Goal: Task Accomplishment & Management: Complete application form

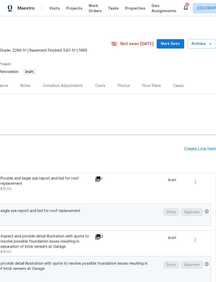
scroll to position [1, 77]
click at [199, 150] on div "Create Line Item" at bounding box center [200, 148] width 32 height 5
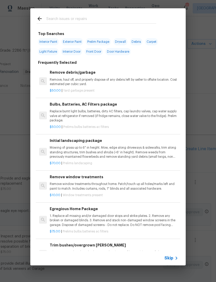
click at [107, 20] on input "text" at bounding box center [101, 20] width 110 height 8
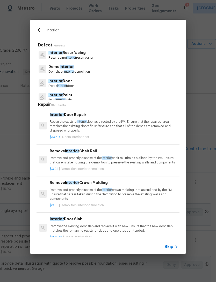
type input "Interior"
click at [85, 96] on div "Interior Paint Paint interior paint" at bounding box center [108, 97] width 143 height 14
click at [86, 96] on div "Interior Paint Paint interior paint" at bounding box center [108, 97] width 143 height 14
click at [73, 98] on p "Paint interior paint" at bounding box center [60, 100] width 24 height 4
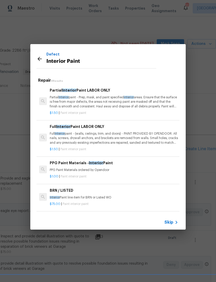
click at [110, 137] on p "Full Interior paint - (walls, ceilings, trim, and doors) - PAINT PROVIDED BY OP…" at bounding box center [114, 137] width 129 height 13
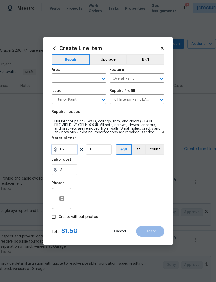
click at [70, 151] on input "1.5" at bounding box center [65, 149] width 26 height 10
type input "1.4"
click at [122, 168] on div "0" at bounding box center [108, 169] width 113 height 10
click at [71, 82] on input "text" at bounding box center [72, 79] width 40 height 8
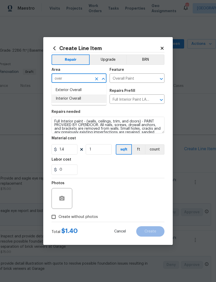
click at [78, 99] on li "Interior Overall" at bounding box center [79, 98] width 55 height 9
type input "Interior Overall"
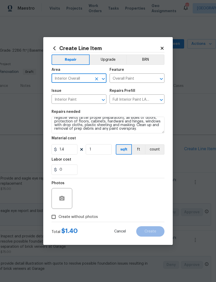
scroll to position [29, 0]
click at [118, 132] on textarea "Full Interior paint - (walls, ceilings, trim, and doors) - PAINT PROVIDED BY OP…" at bounding box center [108, 125] width 113 height 17
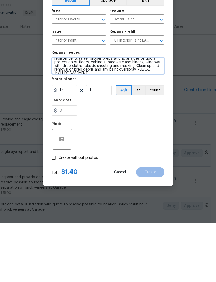
type textarea "Full Interior paint - (walls, ceilings, trim, and doors) - PAINT PROVIDED BY OP…"
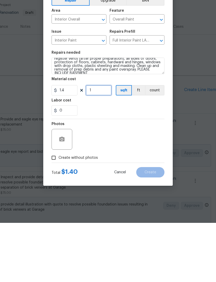
click at [97, 144] on input "1" at bounding box center [99, 149] width 26 height 10
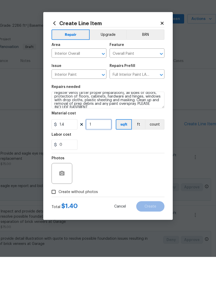
scroll to position [17, 0]
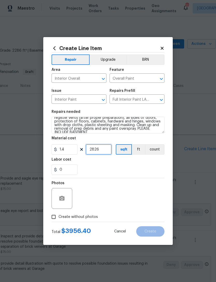
type input "2826"
click at [125, 168] on div "0" at bounding box center [108, 169] width 113 height 10
click at [54, 217] on input "Create without photos" at bounding box center [54, 217] width 10 height 10
checkbox input "true"
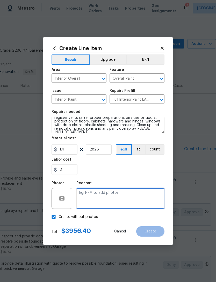
click at [98, 199] on textarea at bounding box center [120, 198] width 88 height 21
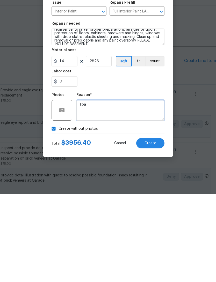
type textarea "Tba"
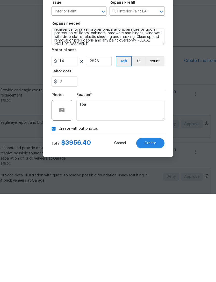
click at [148, 229] on span "Create" at bounding box center [151, 231] width 12 height 4
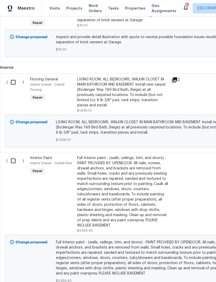
scroll to position [227, 0]
click at [14, 155] on input "checkbox" at bounding box center [15, 160] width 15 height 11
checkbox input "true"
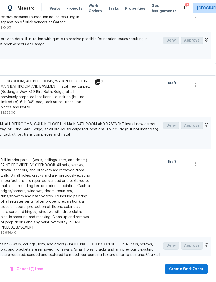
scroll to position [225, 77]
click at [185, 268] on span "Create Work Order" at bounding box center [186, 269] width 34 height 6
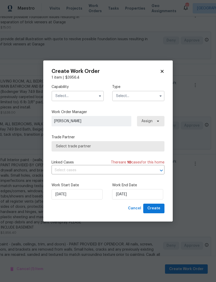
click at [84, 97] on input "text" at bounding box center [78, 96] width 52 height 10
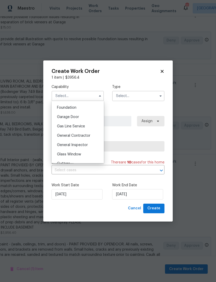
scroll to position [222, 0]
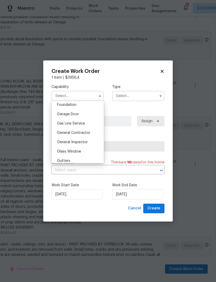
click at [81, 134] on span "General Contractor" at bounding box center [73, 133] width 33 height 4
type input "General Contractor"
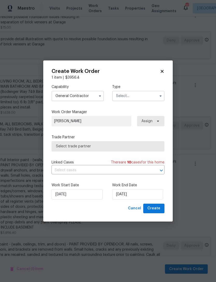
click at [134, 97] on input "text" at bounding box center [138, 96] width 52 height 10
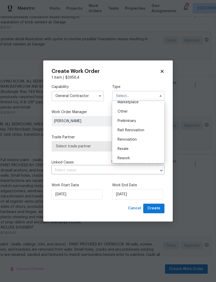
scroll to position [100, 0]
click at [132, 137] on span "Renovation" at bounding box center [127, 138] width 19 height 4
type input "Renovation"
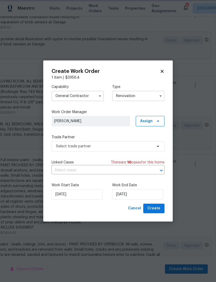
scroll to position [0, 0]
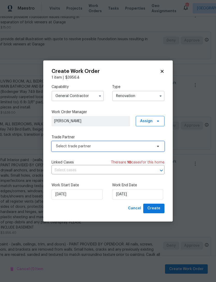
click at [109, 144] on span "Select trade partner" at bounding box center [104, 146] width 97 height 5
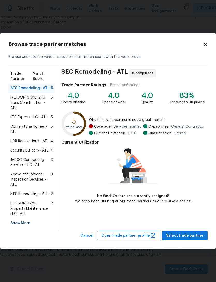
click at [25, 218] on div "Show More" at bounding box center [31, 222] width 47 height 9
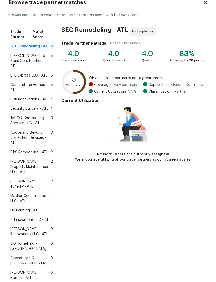
scroll to position [32, 0]
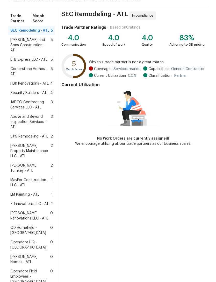
click at [34, 201] on span "Z Innovations LLC - ATL" at bounding box center [30, 203] width 40 height 5
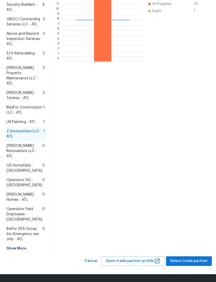
scroll to position [172, 0]
click at [187, 262] on span "Select trade partner" at bounding box center [189, 261] width 38 height 6
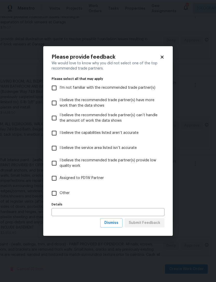
scroll to position [0, 0]
click at [53, 193] on input "Other" at bounding box center [54, 193] width 11 height 11
checkbox input "true"
click at [82, 212] on input "text" at bounding box center [108, 212] width 113 height 8
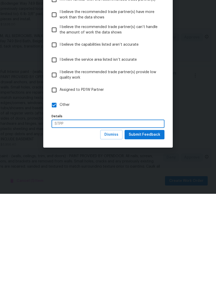
type input "STPP"
click at [146, 220] on span "Submit Feedback" at bounding box center [145, 223] width 32 height 6
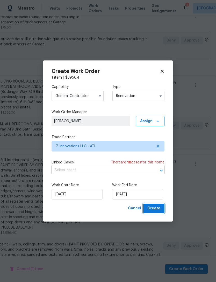
click at [154, 208] on span "Create" at bounding box center [154, 208] width 13 height 6
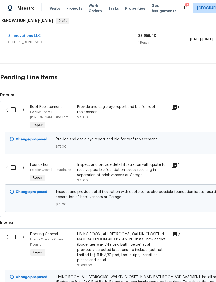
scroll to position [86, 0]
click at [15, 162] on input "checkbox" at bounding box center [15, 167] width 15 height 11
checkbox input "true"
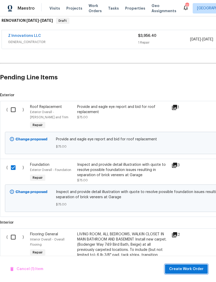
click at [186, 270] on span "Create Work Order" at bounding box center [186, 269] width 34 height 6
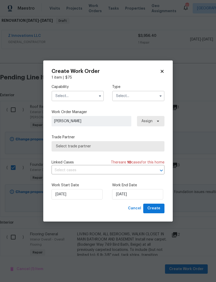
click at [88, 95] on input "text" at bounding box center [78, 96] width 52 height 10
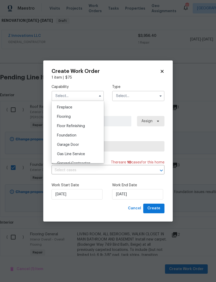
scroll to position [189, 0]
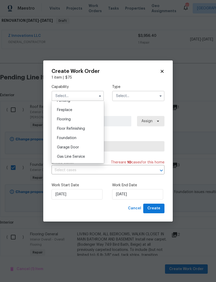
click at [73, 138] on span "Foundation" at bounding box center [66, 138] width 19 height 4
type input "Foundation"
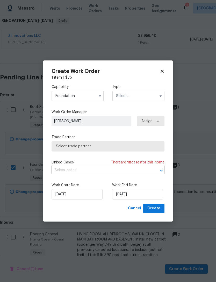
click at [139, 96] on input "text" at bounding box center [138, 96] width 52 height 10
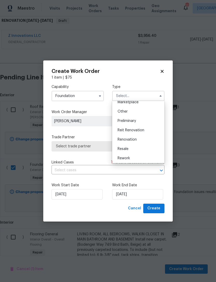
scroll to position [109, 0]
click at [134, 130] on span "Renovation" at bounding box center [127, 128] width 19 height 4
type input "Renovation"
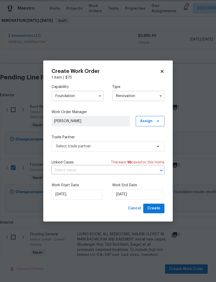
scroll to position [0, 0]
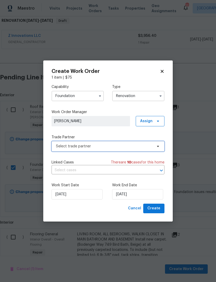
click at [116, 146] on span "Select trade partner" at bounding box center [104, 146] width 97 height 5
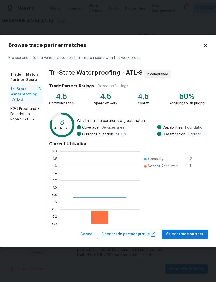
scroll to position [73, 80]
click at [23, 114] on span "H2O Proof and Foundation Repair - ATL-S" at bounding box center [24, 114] width 28 height 16
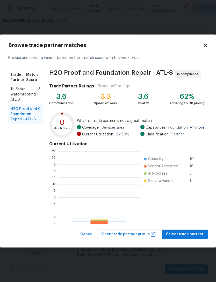
scroll to position [73, 82]
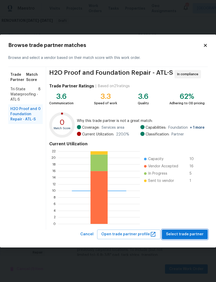
click at [189, 235] on span "Select trade partner" at bounding box center [185, 234] width 38 height 6
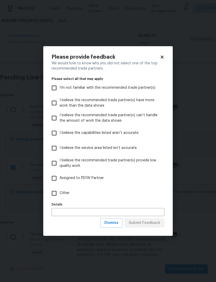
click at [54, 194] on input "Other" at bounding box center [54, 193] width 11 height 11
checkbox input "true"
click at [146, 225] on span "Submit Feedback" at bounding box center [145, 223] width 32 height 6
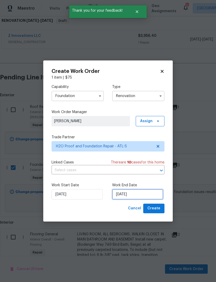
click at [127, 194] on input "[DATE]" at bounding box center [137, 194] width 51 height 10
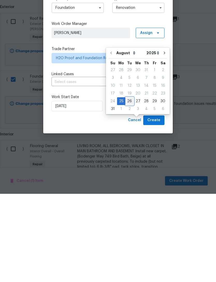
click at [129, 186] on div "26" at bounding box center [129, 189] width 8 height 7
type input "[DATE]"
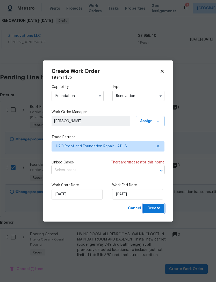
click at [155, 208] on span "Create" at bounding box center [154, 208] width 13 height 6
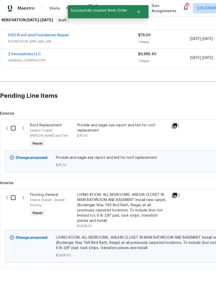
scroll to position [86, 0]
click at [14, 192] on input "checkbox" at bounding box center [15, 197] width 15 height 11
checkbox input "true"
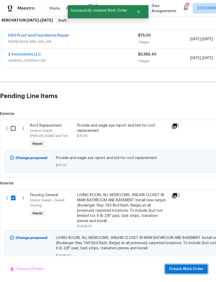
click at [188, 270] on span "Create Work Order" at bounding box center [186, 269] width 34 height 6
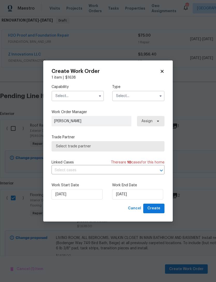
click at [82, 96] on input "text" at bounding box center [78, 96] width 52 height 10
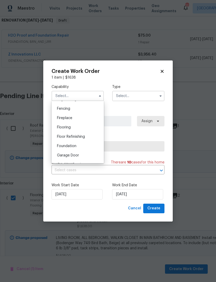
scroll to position [177, 0]
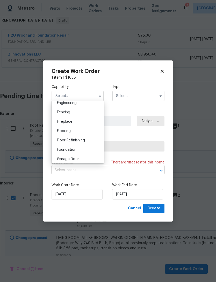
click at [70, 132] on span "Flooring" at bounding box center [64, 131] width 14 height 4
type input "Flooring"
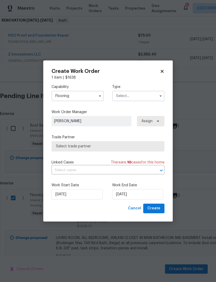
click at [136, 97] on input "text" at bounding box center [138, 96] width 52 height 10
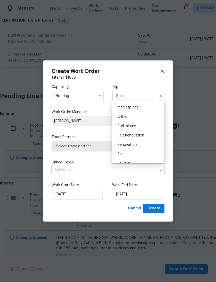
scroll to position [94, 0]
click at [133, 144] on span "Renovation" at bounding box center [127, 144] width 19 height 4
type input "Renovation"
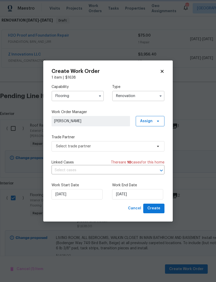
scroll to position [0, 0]
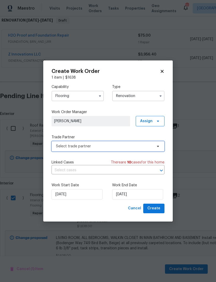
click at [135, 149] on span "Select trade partner" at bounding box center [108, 146] width 113 height 10
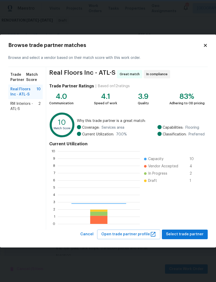
scroll to position [73, 82]
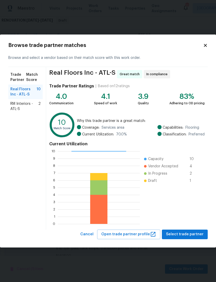
click at [28, 106] on span "RM Interiors - ATL-S" at bounding box center [24, 106] width 28 height 10
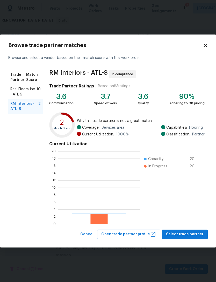
scroll to position [73, 82]
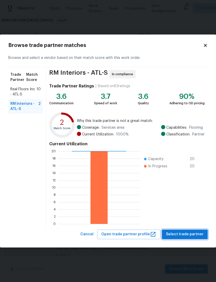
click at [190, 233] on span "Select trade partner" at bounding box center [185, 234] width 38 height 6
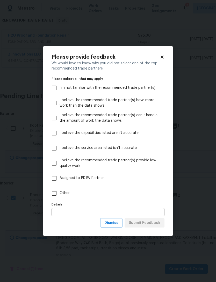
click at [84, 211] on input "text" at bounding box center [108, 212] width 113 height 8
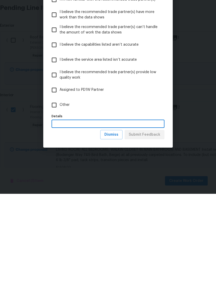
click at [56, 188] on input "Other" at bounding box center [54, 193] width 11 height 11
checkbox input "true"
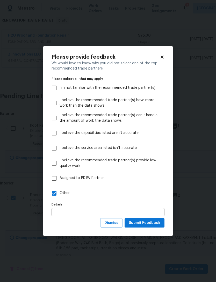
click at [80, 212] on input "text" at bounding box center [108, 212] width 113 height 8
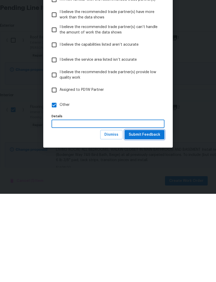
click at [148, 220] on span "Submit Feedback" at bounding box center [145, 223] width 32 height 6
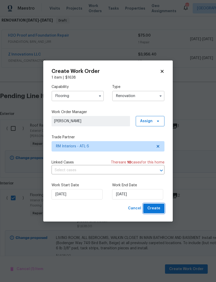
click at [157, 208] on span "Create" at bounding box center [154, 208] width 13 height 6
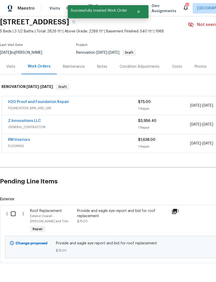
click at [12, 208] on input "checkbox" at bounding box center [15, 213] width 15 height 11
checkbox input "true"
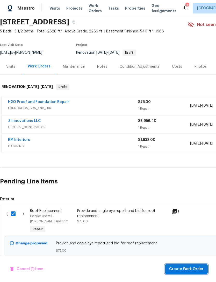
click at [191, 268] on span "Create Work Order" at bounding box center [186, 269] width 34 height 6
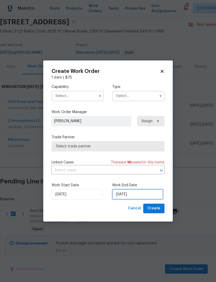
click at [133, 194] on input "[DATE]" at bounding box center [137, 194] width 51 height 10
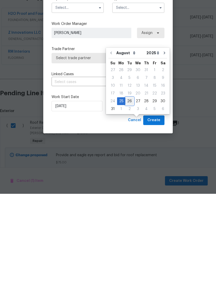
click at [129, 186] on div "26" at bounding box center [129, 189] width 8 height 7
type input "[DATE]"
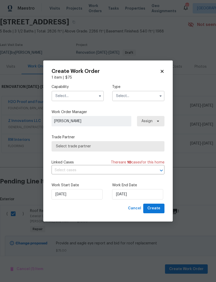
click at [80, 94] on input "text" at bounding box center [78, 96] width 52 height 10
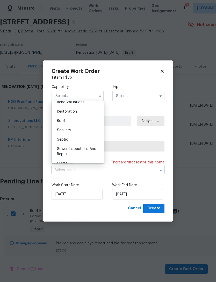
scroll to position [517, 0]
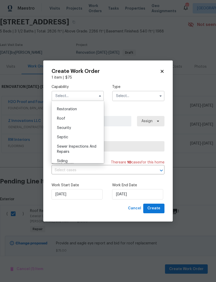
click at [65, 120] on div "Roof" at bounding box center [78, 118] width 50 height 9
type input "Roof"
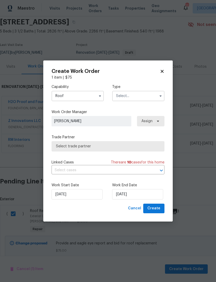
click at [136, 97] on input "text" at bounding box center [138, 96] width 52 height 10
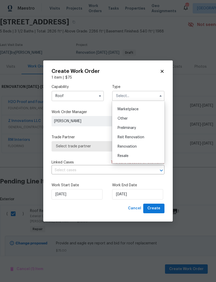
scroll to position [92, 0]
click at [134, 146] on span "Renovation" at bounding box center [127, 146] width 19 height 4
type input "Renovation"
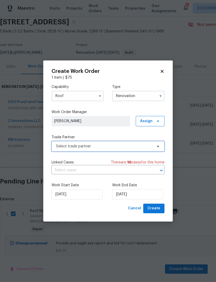
click at [112, 146] on span "Select trade partner" at bounding box center [104, 146] width 97 height 5
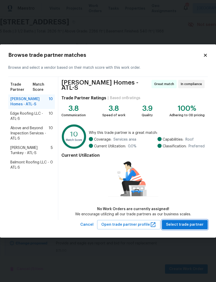
click at [188, 221] on span "Select trade partner" at bounding box center [185, 224] width 38 height 6
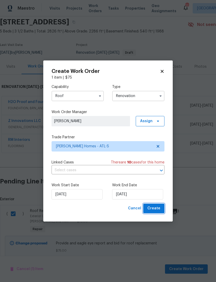
click at [157, 208] on span "Create" at bounding box center [154, 208] width 13 height 6
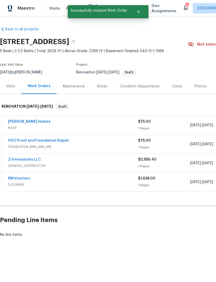
click at [59, 127] on span "ROOF" at bounding box center [73, 127] width 130 height 5
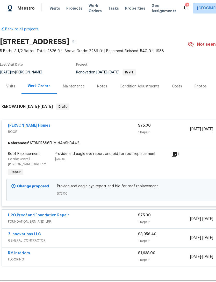
click at [93, 126] on div "[PERSON_NAME] Homes" at bounding box center [73, 126] width 130 height 6
